Goal: Information Seeking & Learning: Learn about a topic

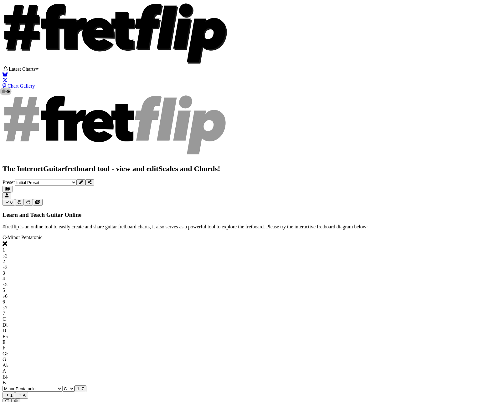
click at [85, 179] on button at bounding box center [80, 182] width 9 height 7
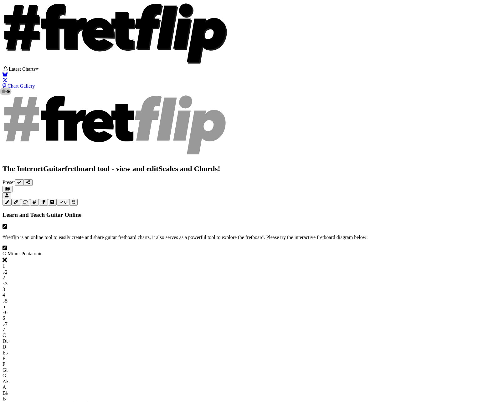
drag, startPoint x: 237, startPoint y: 219, endPoint x: 246, endPoint y: 220, distance: 9.1
click at [86, 48] on icon at bounding box center [75, 33] width 22 height 31
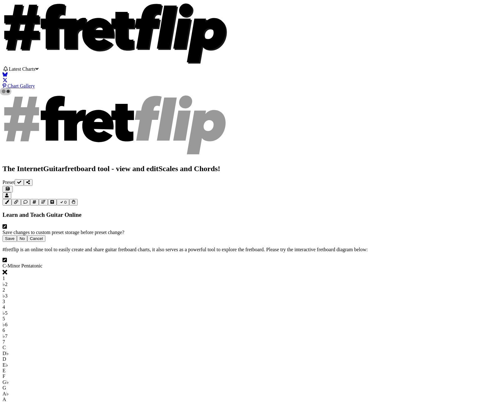
click at [27, 235] on button "No" at bounding box center [22, 238] width 10 height 7
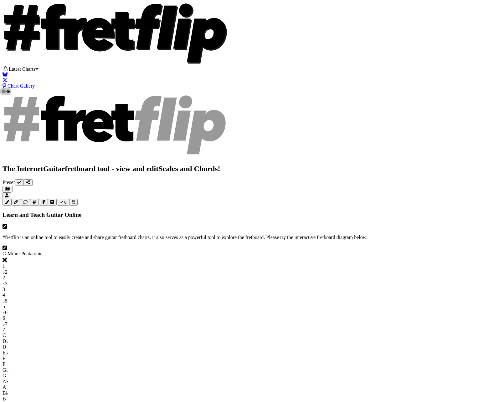
select select "C"
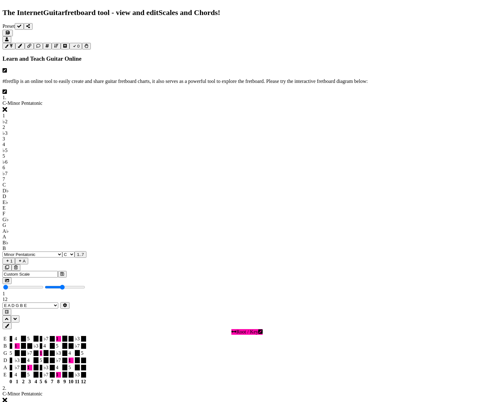
scroll to position [156, 0]
drag, startPoint x: 186, startPoint y: 200, endPoint x: 219, endPoint y: 202, distance: 33.0
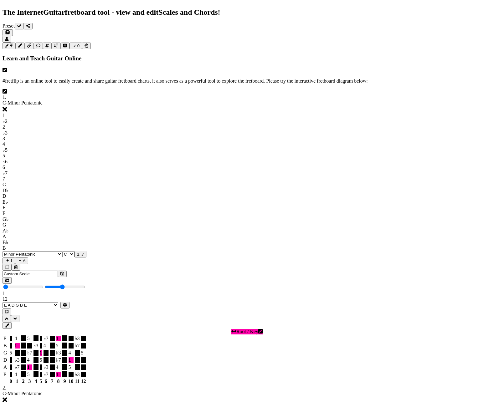
drag, startPoint x: 319, startPoint y: 216, endPoint x: 326, endPoint y: 216, distance: 6.3
drag, startPoint x: 182, startPoint y: 250, endPoint x: 175, endPoint y: 228, distance: 23.1
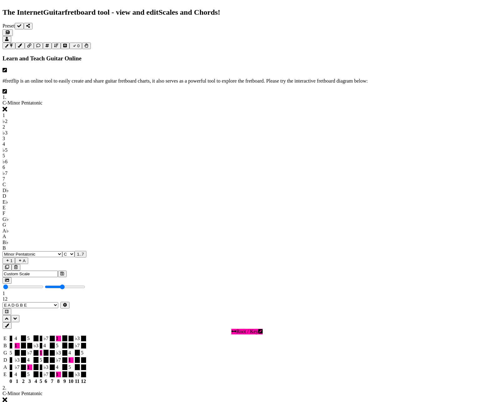
click at [43, 391] on span "C - Minor Pentatonic" at bounding box center [23, 393] width 40 height 5
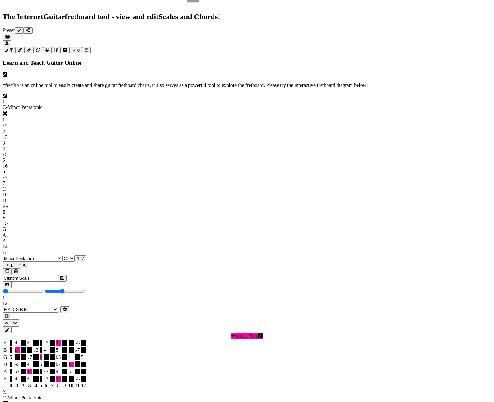
scroll to position [0, 0]
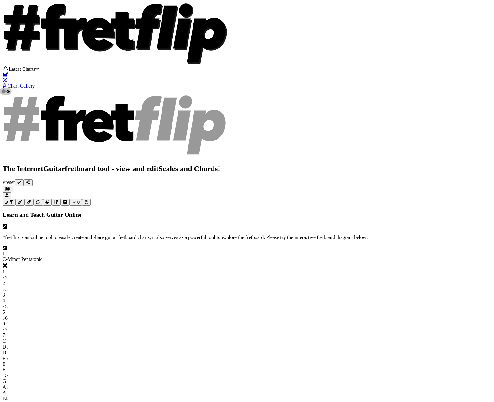
click at [43, 256] on span "C - Minor Pentatonic" at bounding box center [23, 258] width 40 height 5
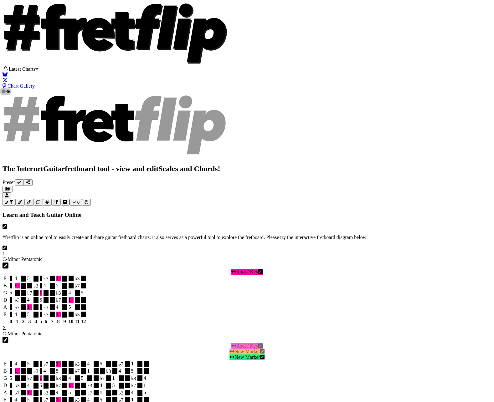
drag, startPoint x: 245, startPoint y: 282, endPoint x: 238, endPoint y: 280, distance: 6.7
click at [43, 331] on span "C - Minor Pentatonic" at bounding box center [23, 333] width 40 height 5
select select "C"
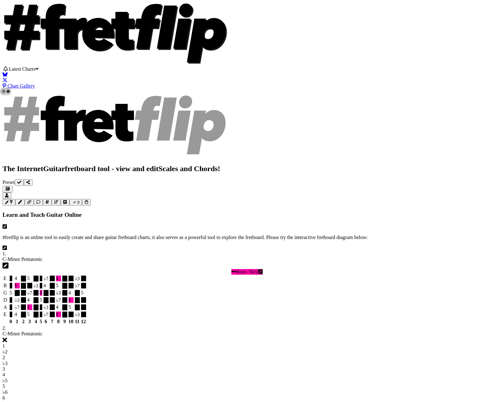
drag, startPoint x: 254, startPoint y: 169, endPoint x: 198, endPoint y: 167, distance: 56.6
click at [43, 256] on span "C - Minor Pentatonic" at bounding box center [23, 258] width 40 height 5
select select "C"
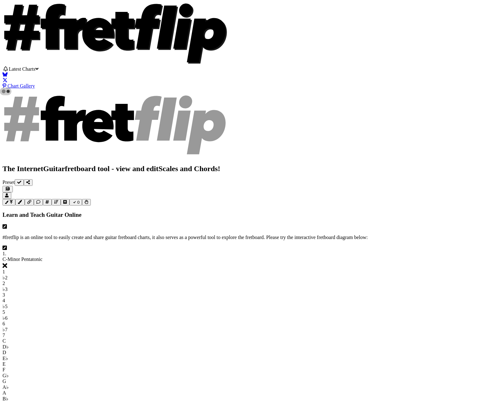
drag, startPoint x: 185, startPoint y: 203, endPoint x: 174, endPoint y: 205, distance: 11.7
drag, startPoint x: 175, startPoint y: 205, endPoint x: 214, endPoint y: 207, distance: 39.5
click at [21, 180] on icon at bounding box center [19, 182] width 4 height 4
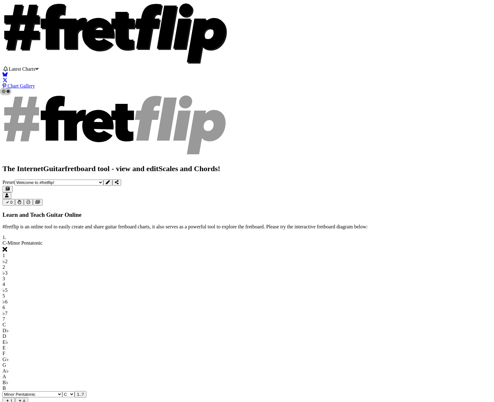
click at [252, 235] on div "1 . C - Minor Pentatonic" at bounding box center [247, 244] width 489 height 18
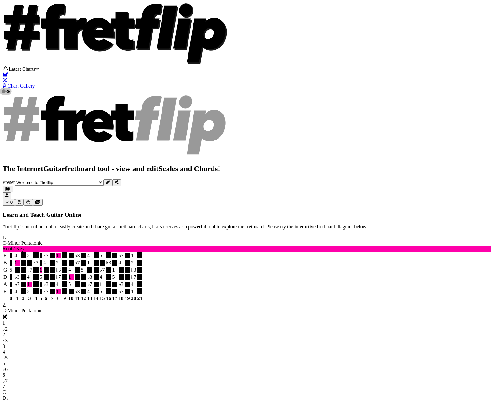
click at [43, 240] on span "C - Minor Pentatonic" at bounding box center [23, 242] width 40 height 5
select select "C"
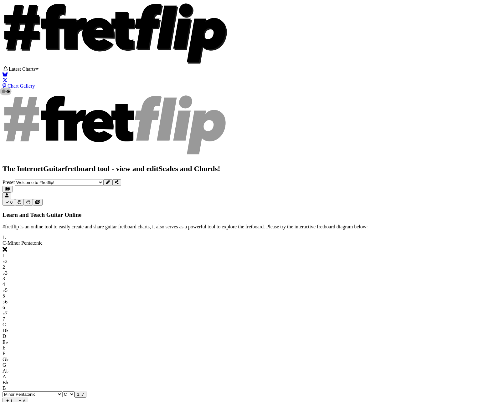
click at [43, 240] on span "C - Minor Pentatonic" at bounding box center [23, 242] width 40 height 5
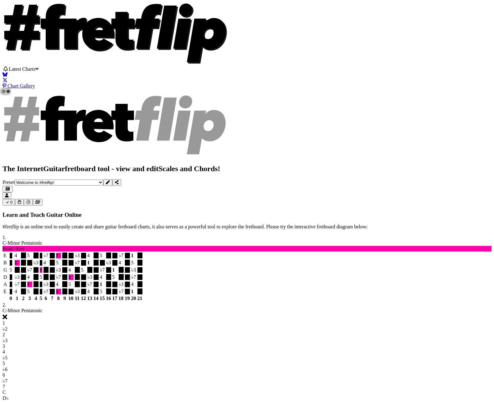
click at [43, 308] on span "C - Minor Pentatonic" at bounding box center [23, 310] width 40 height 5
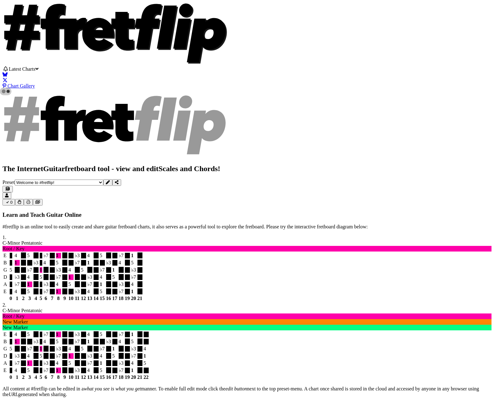
click at [43, 240] on span "C - Minor Pentatonic" at bounding box center [23, 242] width 40 height 5
select select "C"
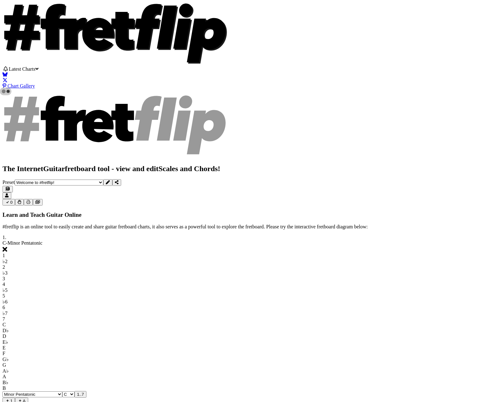
click at [10, 398] on icon at bounding box center [7, 400] width 5 height 4
click at [28, 402] on button "A" at bounding box center [21, 406] width 13 height 7
click at [43, 240] on span "C - Minor Pentatonic" at bounding box center [23, 242] width 40 height 5
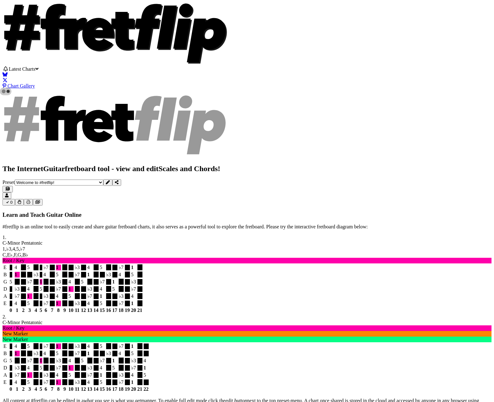
click at [8, 72] on icon "Follow #fretflip at Bluesky" at bounding box center [5, 74] width 5 height 5
click at [7, 78] on icon "Follow #fretflip at X" at bounding box center [5, 80] width 4 height 4
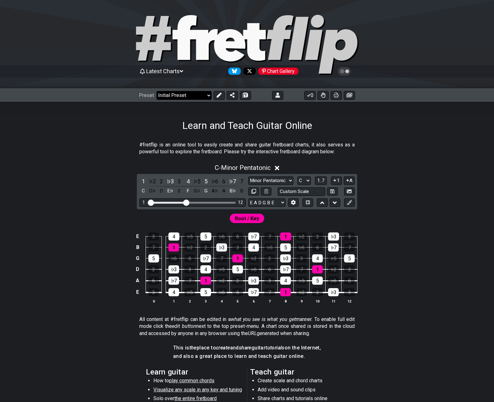
click at [202, 94] on select "Welcome to #fretflip! Initial Preset Custom Preset Minor Pentatonic Major Penta…" at bounding box center [183, 95] width 55 height 9
click at [156, 91] on select "Welcome to #fretflip! Initial Preset Custom Preset 2 string patterns to connect…" at bounding box center [183, 95] width 55 height 9
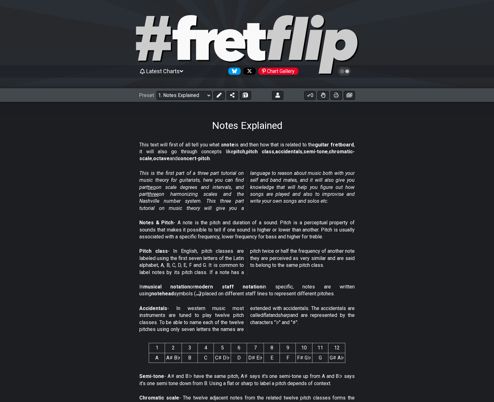
click at [155, 186] on span "two" at bounding box center [152, 187] width 8 height 6
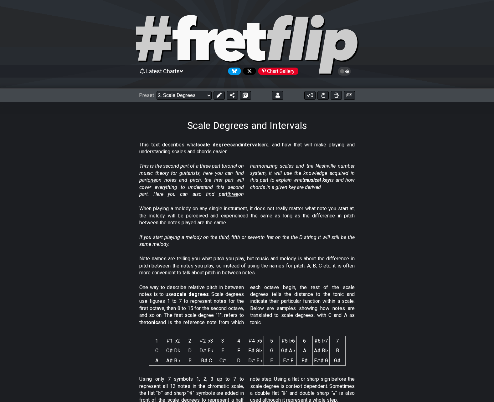
click at [114, 164] on section "This is the second part of a three part tutorial on music theory for guitarists…" at bounding box center [247, 181] width 488 height 43
click at [227, 194] on span "three" at bounding box center [232, 194] width 11 height 6
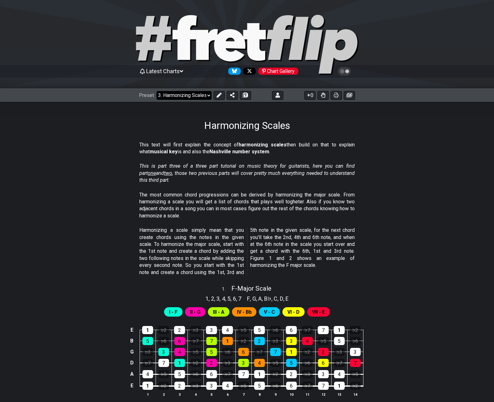
click at [167, 93] on select "Welcome to #fretflip! Initial Preset Custom Preset 2 string patterns to connect…" at bounding box center [183, 95] width 55 height 9
click at [156, 91] on select "Welcome to #fretflip! Initial Preset Custom Preset 2 string patterns to connect…" at bounding box center [183, 95] width 55 height 9
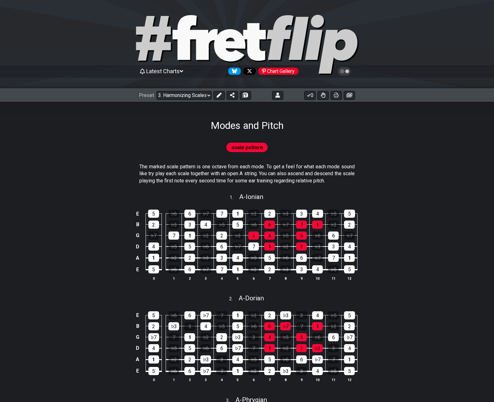
select select "/modes-and-relative-pitch"
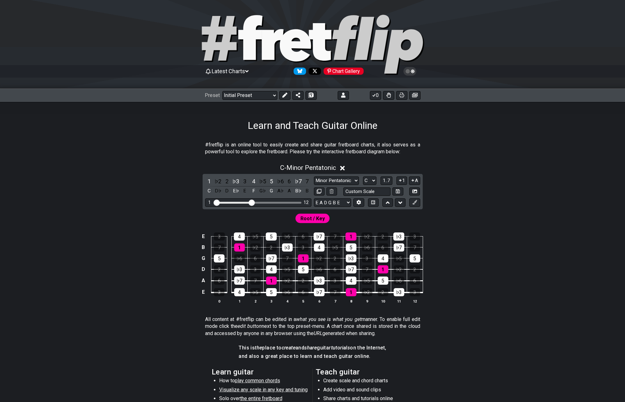
scroll to position [4, 0]
